Goal: Transaction & Acquisition: Obtain resource

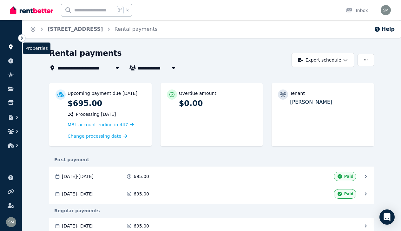
click at [15, 45] on link at bounding box center [11, 47] width 12 height 10
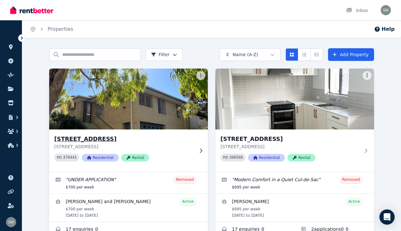
click at [197, 156] on div "[STREET_ADDRESS] Rocks [STREET_ADDRESS] PID 378441 Residential Rental" at bounding box center [128, 150] width 158 height 42
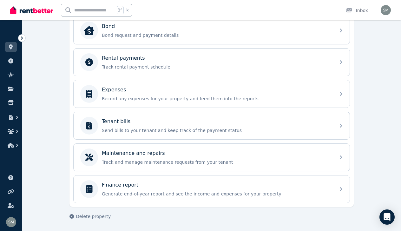
scroll to position [247, 0]
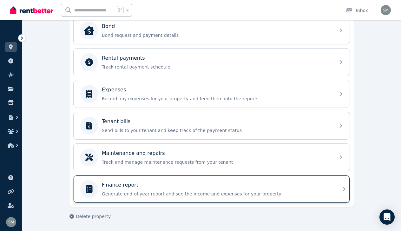
click at [141, 189] on div "Finance report" at bounding box center [216, 185] width 229 height 8
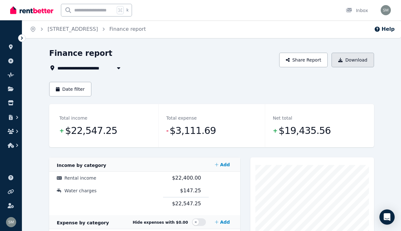
click at [363, 60] on button "Download" at bounding box center [352, 60] width 42 height 15
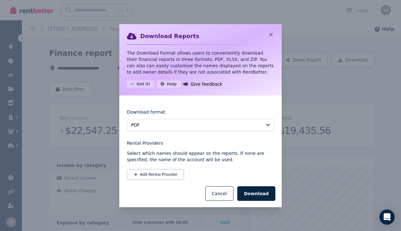
click at [230, 128] on button "PDF" at bounding box center [200, 125] width 147 height 12
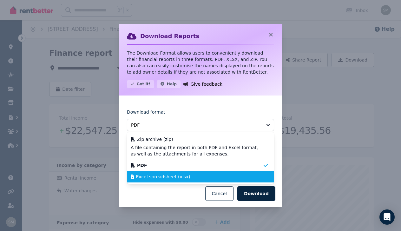
click at [188, 174] on div "Excel spreadsheet (xlsx)" at bounding box center [197, 176] width 132 height 6
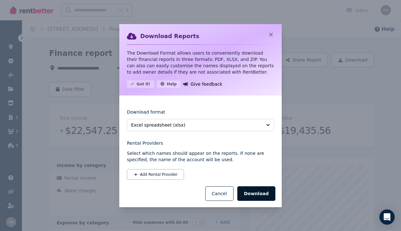
click at [248, 189] on button "Download" at bounding box center [256, 193] width 38 height 15
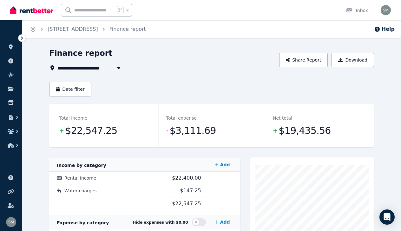
click at [167, 51] on div "Finance report" at bounding box center [162, 54] width 226 height 12
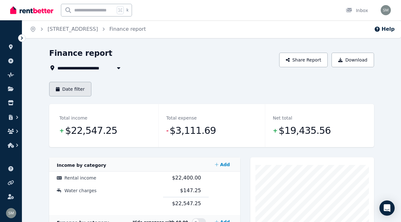
click at [77, 87] on button "Date filter" at bounding box center [70, 89] width 42 height 15
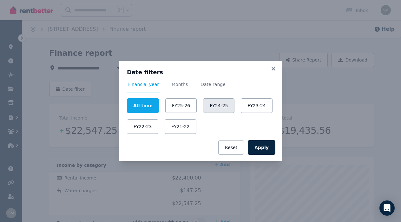
click at [216, 108] on button "FY24-25" at bounding box center [218, 105] width 31 height 15
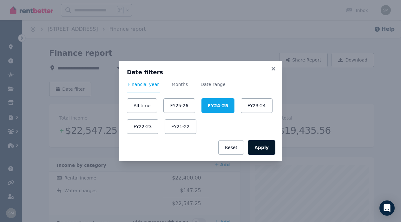
click at [263, 151] on button "Apply" at bounding box center [262, 147] width 28 height 15
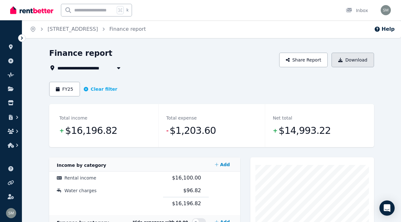
click at [359, 57] on button "Download" at bounding box center [352, 60] width 42 height 15
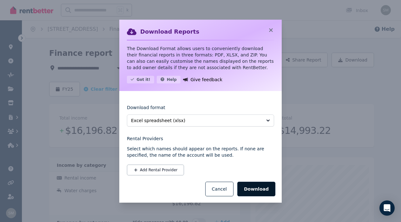
click at [260, 191] on button "Download" at bounding box center [256, 189] width 38 height 15
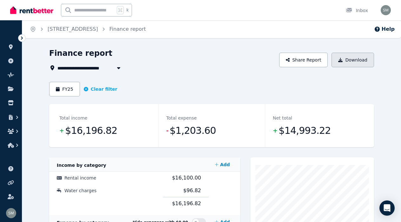
click at [358, 60] on button "Download" at bounding box center [352, 60] width 42 height 15
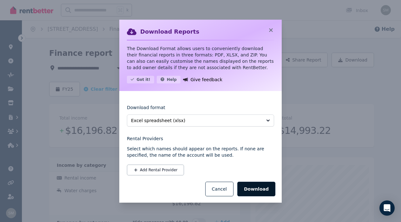
click at [255, 188] on button "Download" at bounding box center [256, 189] width 38 height 15
